Goal: Information Seeking & Learning: Learn about a topic

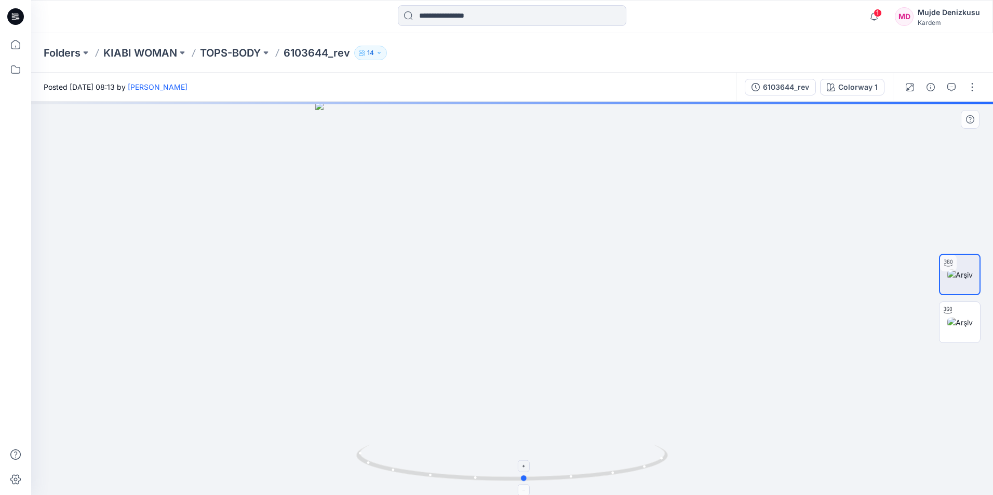
drag, startPoint x: 514, startPoint y: 483, endPoint x: 526, endPoint y: 482, distance: 12.6
click at [526, 482] on icon at bounding box center [513, 464] width 314 height 39
drag, startPoint x: 526, startPoint y: 482, endPoint x: 540, endPoint y: 481, distance: 13.5
click at [540, 481] on icon at bounding box center [513, 464] width 314 height 39
drag, startPoint x: 538, startPoint y: 481, endPoint x: 566, endPoint y: 480, distance: 28.1
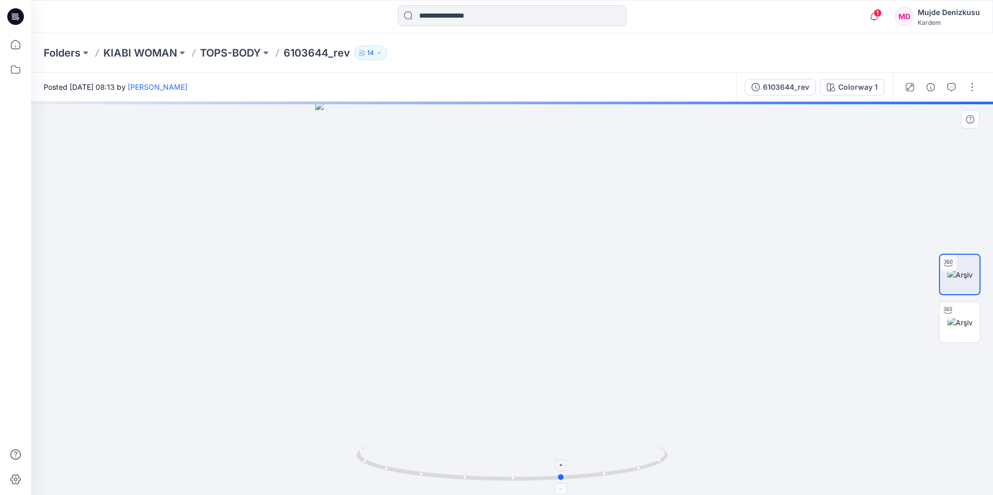
click at [565, 480] on circle at bounding box center [562, 478] width 6 height 6
click at [568, 479] on circle at bounding box center [564, 477] width 6 height 6
drag, startPoint x: 568, startPoint y: 481, endPoint x: 662, endPoint y: 470, distance: 94.1
click at [662, 470] on icon at bounding box center [513, 464] width 314 height 39
drag, startPoint x: 657, startPoint y: 466, endPoint x: 680, endPoint y: 452, distance: 26.4
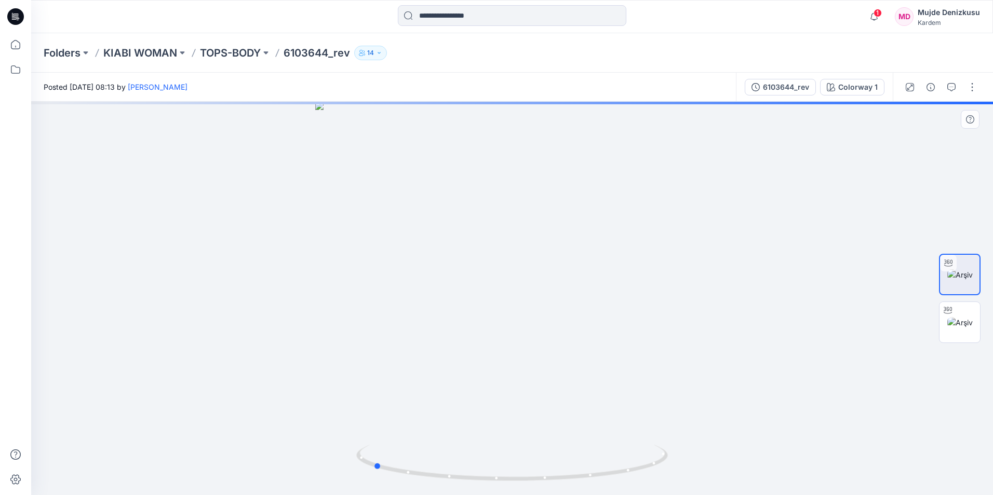
click at [680, 452] on div at bounding box center [512, 299] width 962 height 394
drag, startPoint x: 664, startPoint y: 461, endPoint x: 651, endPoint y: 470, distance: 16.4
click at [651, 470] on icon at bounding box center [513, 464] width 314 height 39
drag, startPoint x: 642, startPoint y: 473, endPoint x: 625, endPoint y: 475, distance: 17.3
click at [625, 475] on icon at bounding box center [513, 464] width 314 height 39
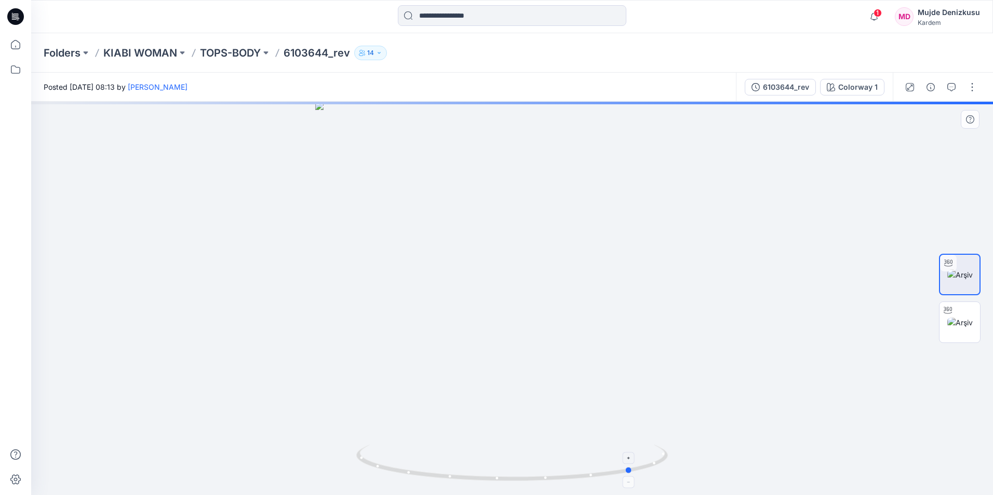
drag, startPoint x: 654, startPoint y: 470, endPoint x: 633, endPoint y: 475, distance: 21.7
click at [633, 475] on icon at bounding box center [513, 464] width 314 height 39
drag, startPoint x: 632, startPoint y: 475, endPoint x: 556, endPoint y: 480, distance: 76.5
click at [556, 480] on icon at bounding box center [513, 464] width 314 height 39
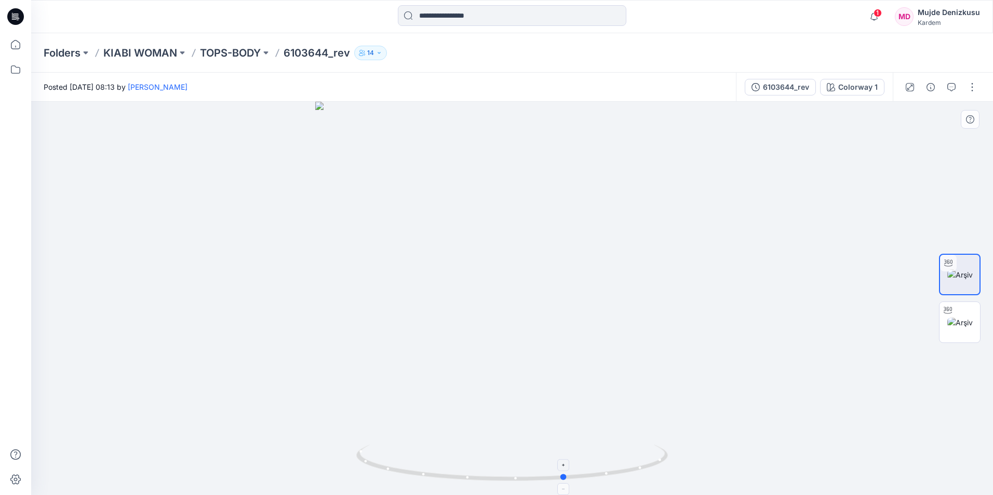
drag, startPoint x: 555, startPoint y: 479, endPoint x: 563, endPoint y: 479, distance: 8.8
click at [563, 479] on circle at bounding box center [564, 477] width 6 height 6
drag, startPoint x: 563, startPoint y: 477, endPoint x: 586, endPoint y: 477, distance: 22.3
click at [586, 477] on circle at bounding box center [583, 476] width 6 height 6
click at [587, 480] on icon at bounding box center [513, 464] width 314 height 39
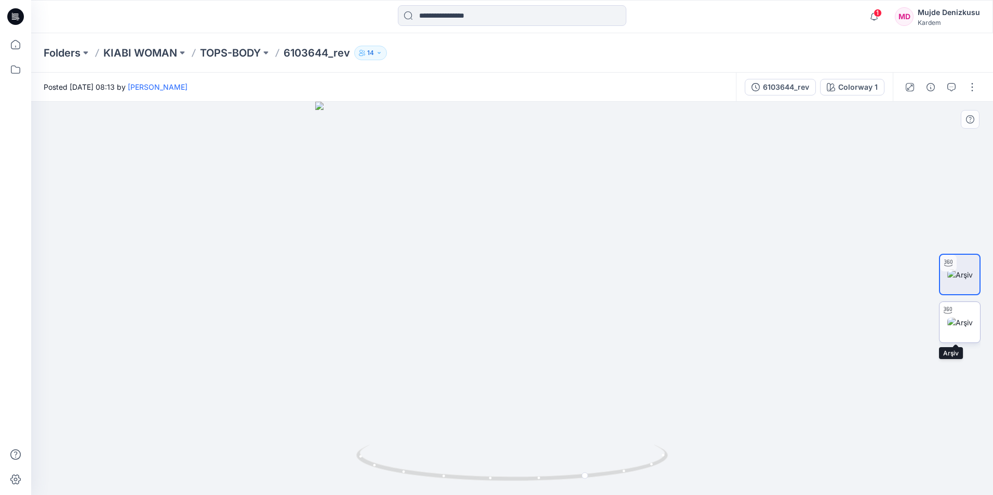
click at [961, 317] on img at bounding box center [959, 322] width 25 height 11
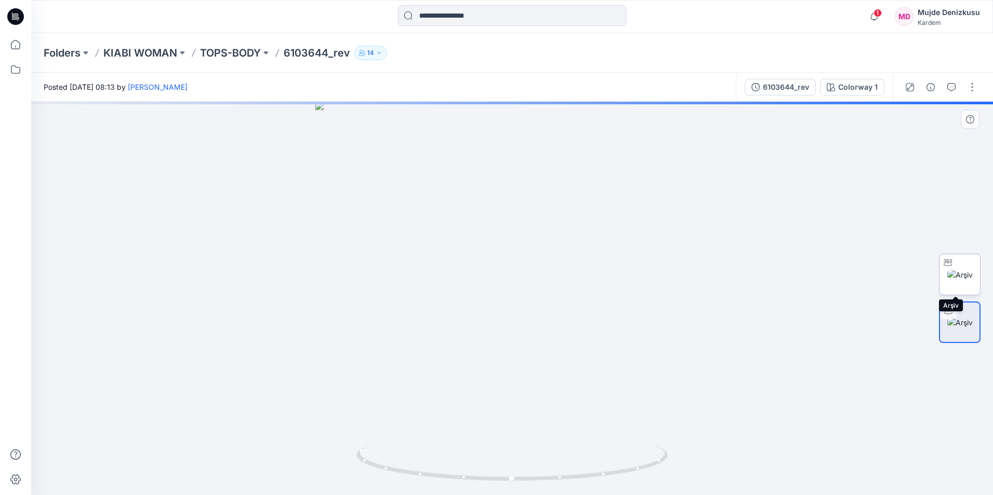
click at [963, 272] on img at bounding box center [959, 275] width 25 height 11
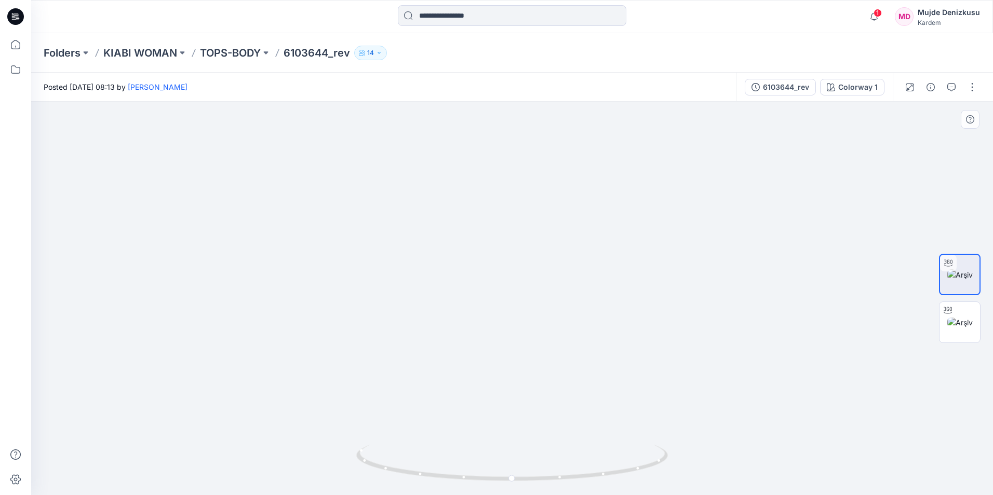
drag, startPoint x: 603, startPoint y: 275, endPoint x: 608, endPoint y: 380, distance: 105.5
click at [608, 380] on img at bounding box center [512, 280] width 677 height 429
click at [693, 275] on img at bounding box center [512, 280] width 677 height 429
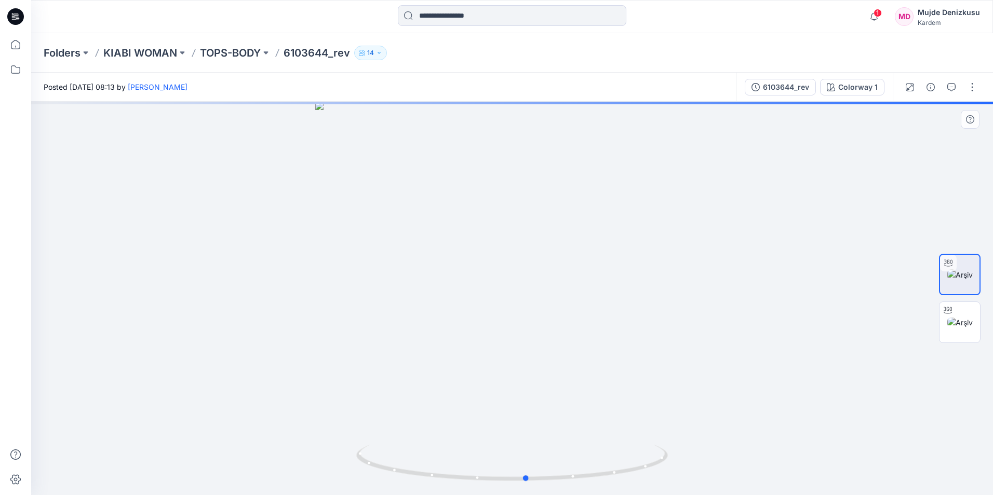
drag, startPoint x: 514, startPoint y: 482, endPoint x: 529, endPoint y: 484, distance: 15.1
click at [529, 484] on div at bounding box center [512, 299] width 962 height 394
drag, startPoint x: 527, startPoint y: 481, endPoint x: 615, endPoint y: 480, distance: 88.8
click at [615, 480] on icon at bounding box center [513, 464] width 314 height 39
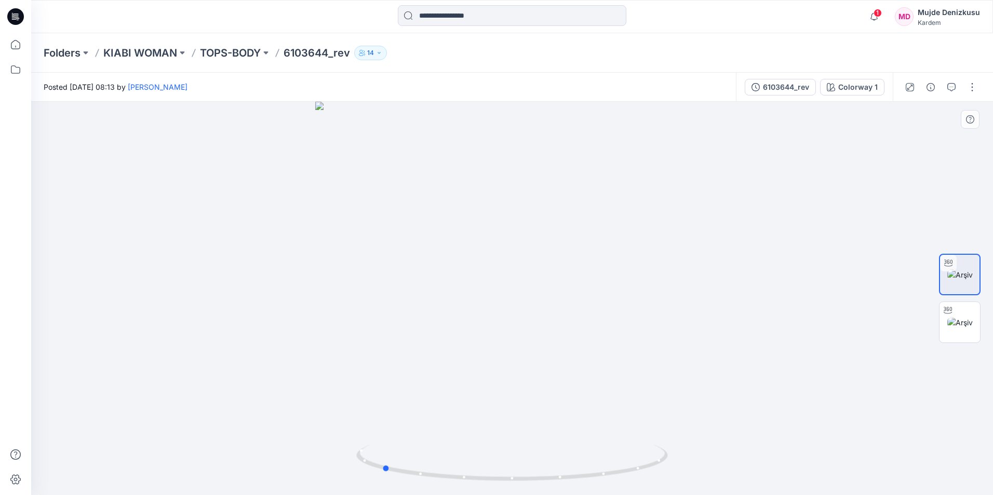
drag, startPoint x: 614, startPoint y: 478, endPoint x: 692, endPoint y: 464, distance: 78.6
click at [692, 464] on div at bounding box center [512, 299] width 962 height 394
drag, startPoint x: 608, startPoint y: 243, endPoint x: 641, endPoint y: 370, distance: 131.1
click at [641, 370] on img at bounding box center [512, 291] width 677 height 409
drag, startPoint x: 388, startPoint y: 473, endPoint x: 549, endPoint y: 475, distance: 161.5
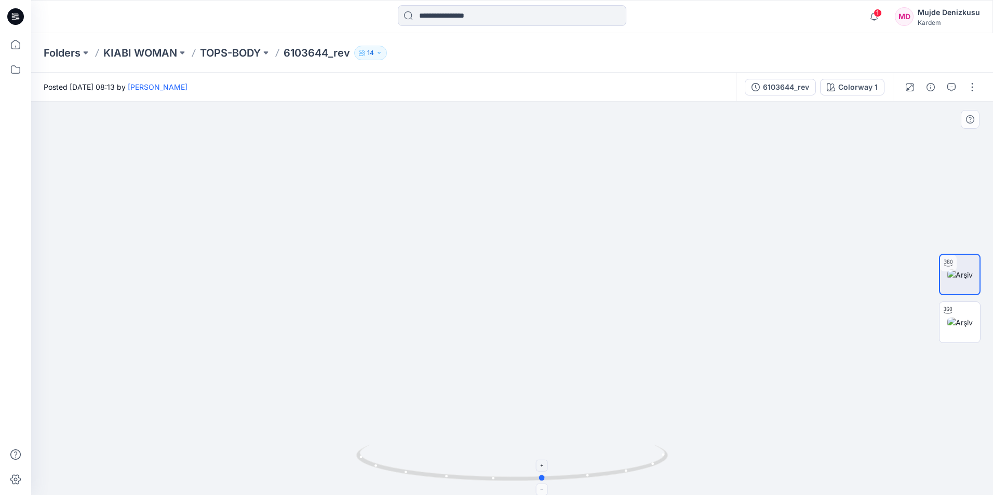
click at [549, 475] on icon at bounding box center [513, 464] width 314 height 39
drag, startPoint x: 545, startPoint y: 482, endPoint x: 500, endPoint y: 487, distance: 45.5
click at [500, 484] on icon at bounding box center [513, 464] width 314 height 39
drag, startPoint x: 524, startPoint y: 484, endPoint x: 573, endPoint y: 486, distance: 49.4
click at [573, 484] on icon at bounding box center [513, 464] width 314 height 39
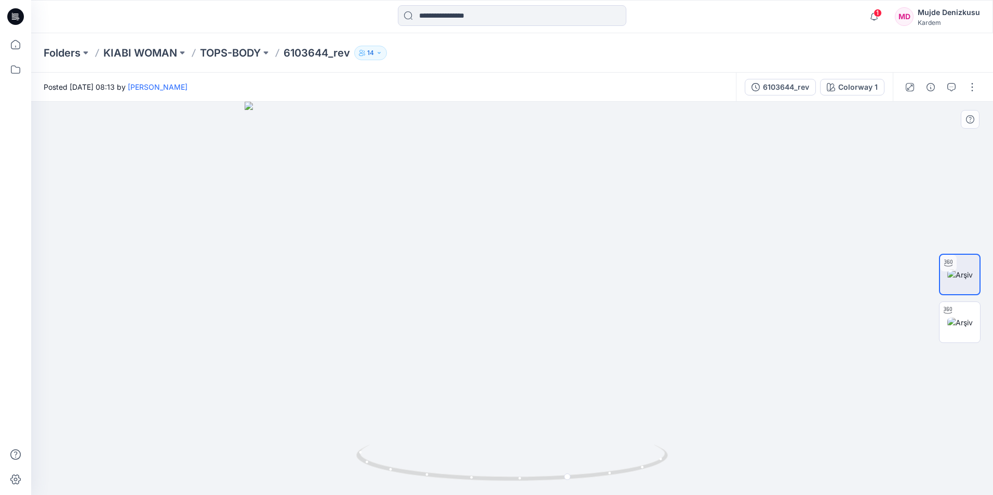
drag, startPoint x: 655, startPoint y: 326, endPoint x: 644, endPoint y: 339, distance: 17.3
click at [644, 339] on img at bounding box center [512, 299] width 535 height 394
click at [634, 347] on img at bounding box center [512, 299] width 535 height 394
drag, startPoint x: 568, startPoint y: 481, endPoint x: 602, endPoint y: 478, distance: 34.4
click at [602, 478] on icon at bounding box center [513, 464] width 314 height 39
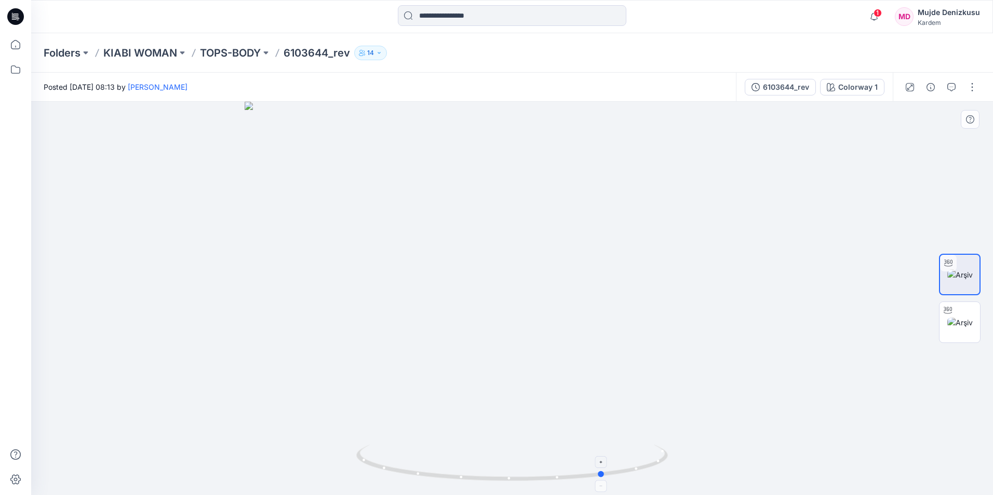
drag, startPoint x: 604, startPoint y: 477, endPoint x: 615, endPoint y: 475, distance: 11.1
click at [615, 475] on icon at bounding box center [513, 464] width 314 height 39
drag, startPoint x: 613, startPoint y: 474, endPoint x: 692, endPoint y: 448, distance: 83.1
click at [692, 448] on div at bounding box center [512, 299] width 962 height 394
click at [968, 88] on button "button" at bounding box center [972, 87] width 17 height 17
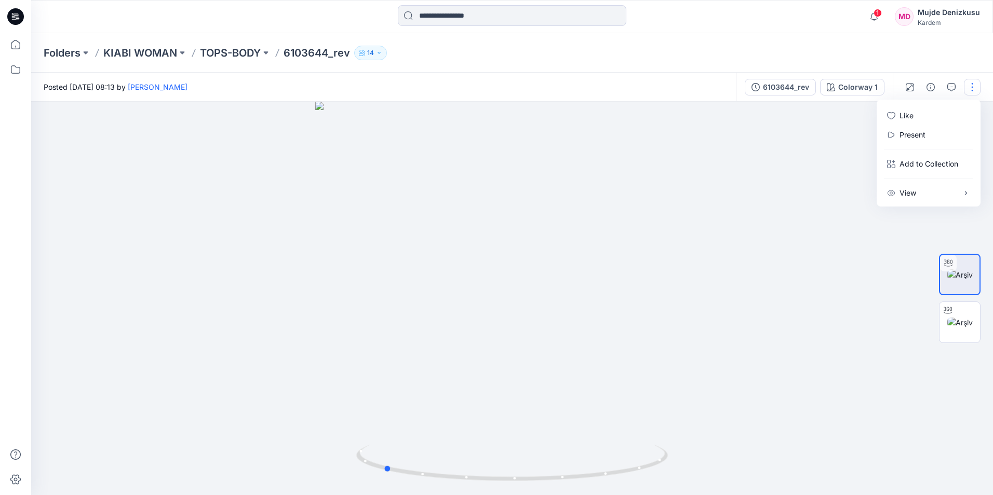
click at [320, 284] on div at bounding box center [512, 299] width 962 height 394
drag, startPoint x: 390, startPoint y: 473, endPoint x: 423, endPoint y: 476, distance: 33.3
click at [423, 476] on icon at bounding box center [513, 464] width 314 height 39
drag, startPoint x: 426, startPoint y: 476, endPoint x: 457, endPoint y: 479, distance: 31.3
click at [457, 478] on icon at bounding box center [513, 464] width 314 height 39
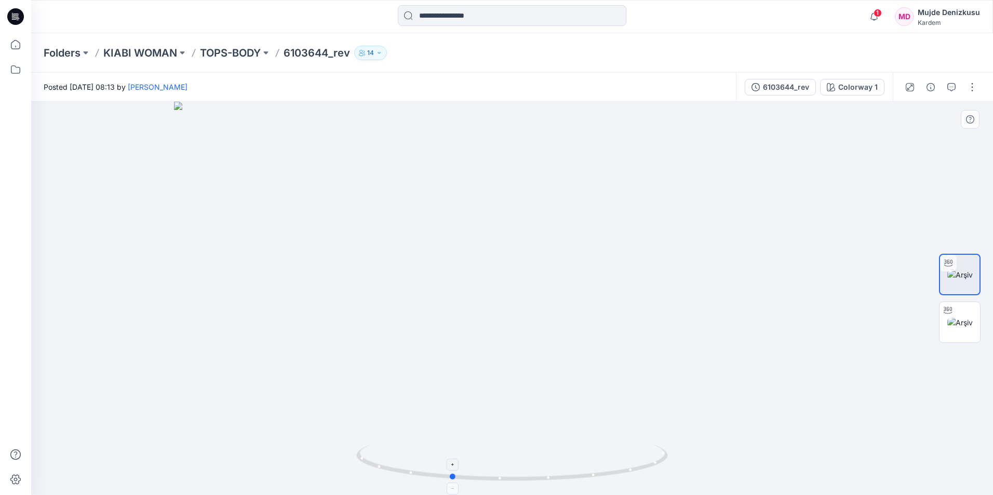
click at [457, 480] on icon at bounding box center [513, 464] width 314 height 39
